Goal: Task Accomplishment & Management: Manage account settings

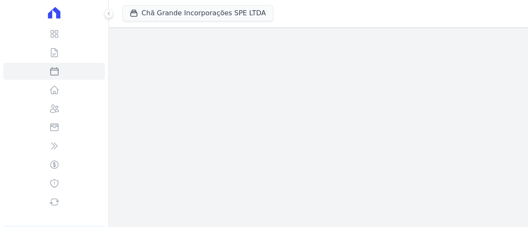
select select
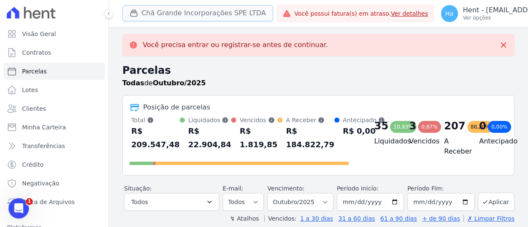
click at [210, 14] on button "Chã Grande Incorporações SPE LTDA" at bounding box center [197, 13] width 151 height 16
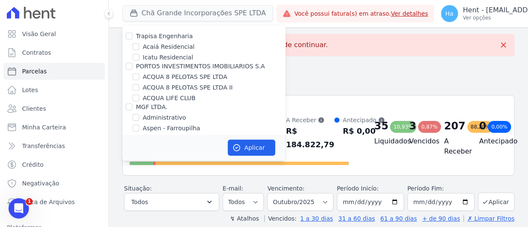
scroll to position [2079, 0]
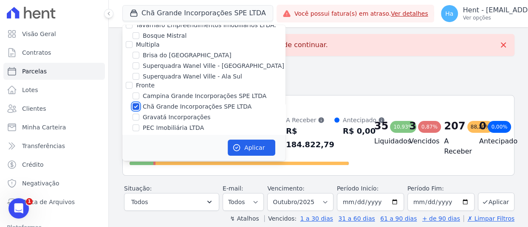
drag, startPoint x: 136, startPoint y: 80, endPoint x: 255, endPoint y: 14, distance: 136.8
click at [136, 103] on input "Chã Grande Incorporações SPE LTDA" at bounding box center [136, 106] width 7 height 7
checkbox input "false"
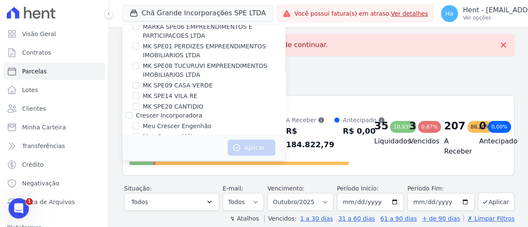
click at [124, 191] on div "Moendas" at bounding box center [203, 195] width 163 height 9
click at [126, 192] on input "Moendas" at bounding box center [129, 195] width 7 height 7
checkbox input "true"
click at [127, 192] on input "Moendas" at bounding box center [129, 195] width 7 height 7
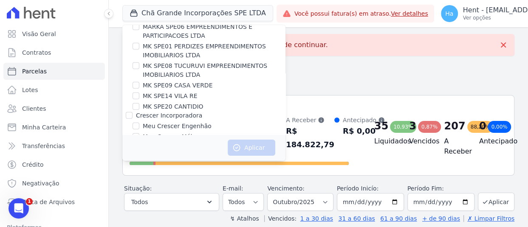
checkbox input "false"
click at [127, 192] on input "Moendas" at bounding box center [129, 195] width 7 height 7
checkbox input "true"
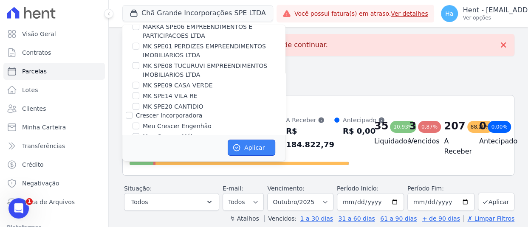
click at [258, 145] on button "Aplicar" at bounding box center [252, 148] width 48 height 16
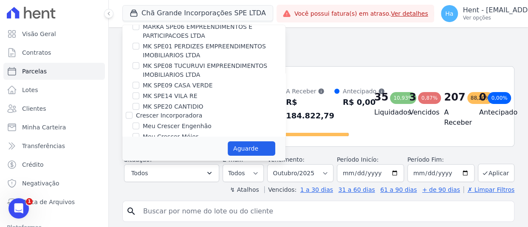
select select
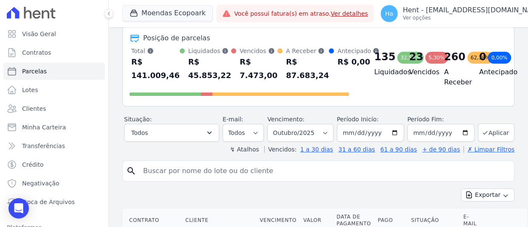
scroll to position [127, 0]
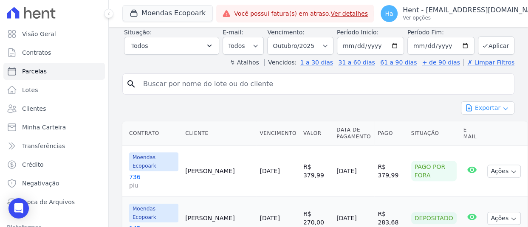
click at [496, 115] on button "Exportar" at bounding box center [488, 108] width 54 height 13
click at [497, 149] on link "Exportar CSV" at bounding box center [488, 144] width 47 height 10
